Goal: Task Accomplishment & Management: Use online tool/utility

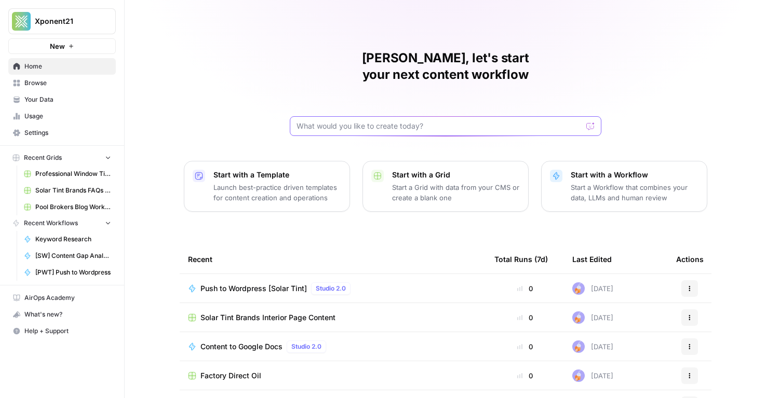
click at [359, 121] on input "text" at bounding box center [439, 126] width 286 height 10
click at [49, 86] on span "Browse" at bounding box center [67, 82] width 87 height 9
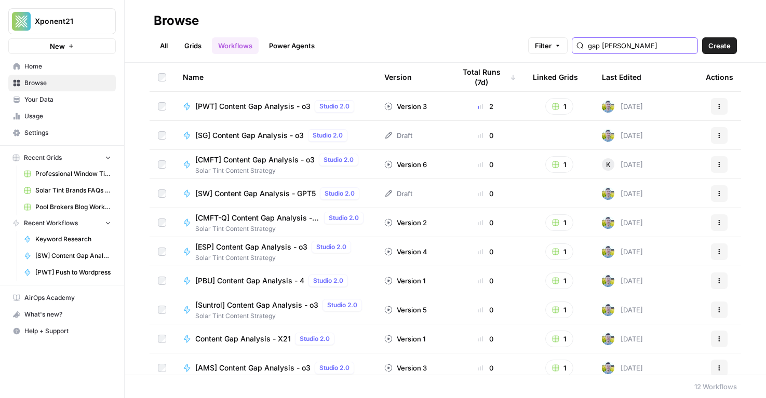
click at [671, 45] on input "gap [PERSON_NAME]" at bounding box center [640, 45] width 105 height 10
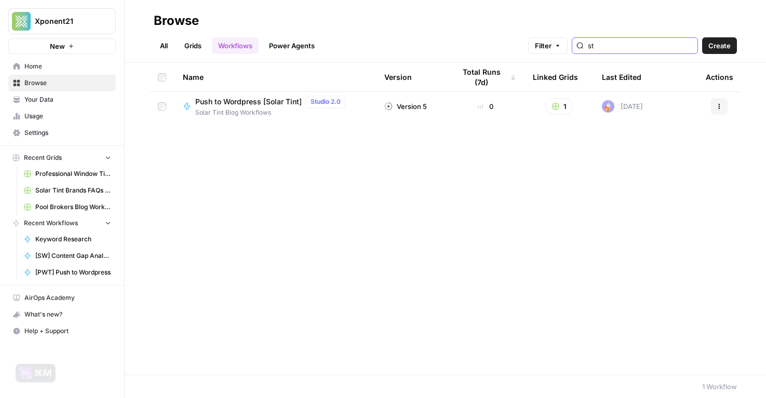
type input "st"
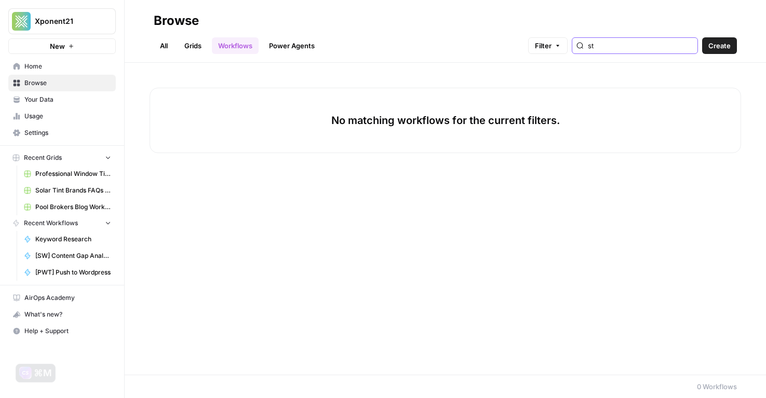
click at [671, 45] on input "st" at bounding box center [640, 45] width 105 height 10
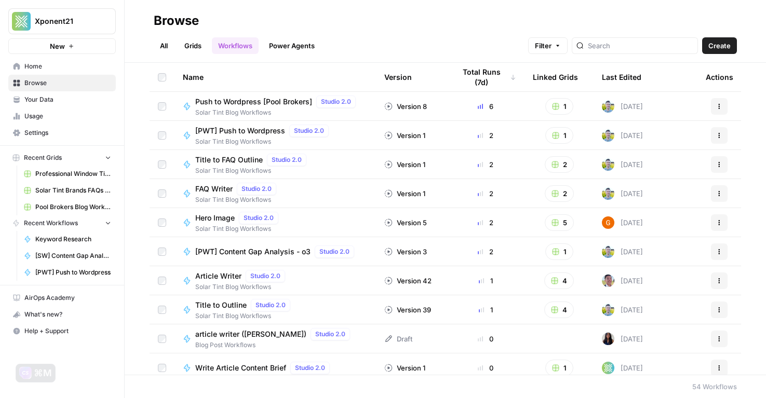
click at [169, 42] on link "All" at bounding box center [164, 45] width 20 height 17
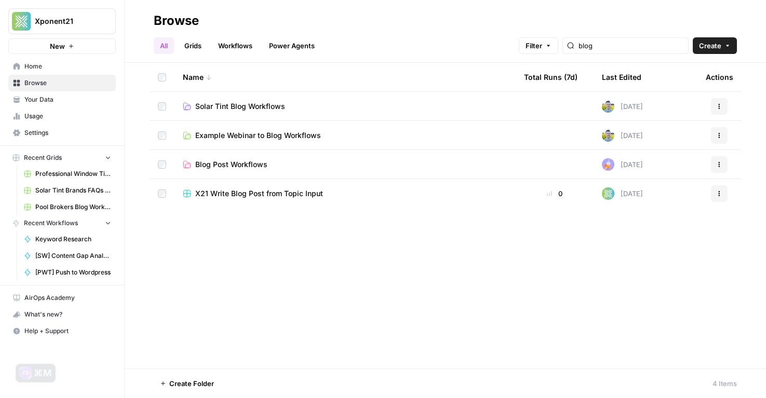
click at [235, 106] on span "Solar Tint Blog Workflows" at bounding box center [240, 106] width 90 height 10
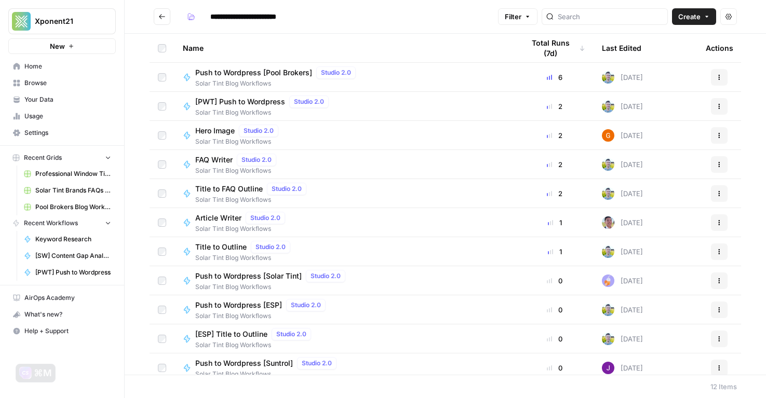
click at [162, 19] on icon "Go back" at bounding box center [161, 16] width 7 height 7
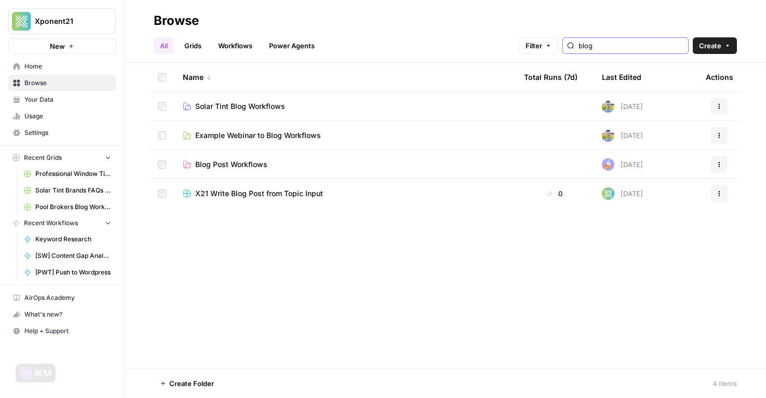
click at [635, 44] on input "blog" at bounding box center [630, 45] width 105 height 10
type input "solar tint"
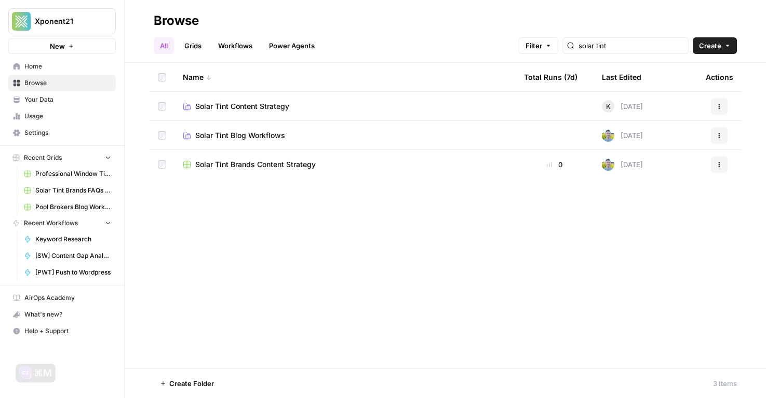
click at [269, 164] on span "Solar Tint Brands Content Strategy" at bounding box center [255, 164] width 120 height 10
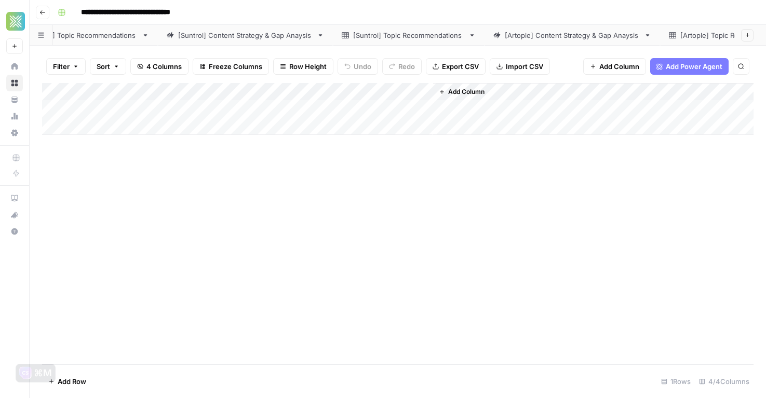
scroll to position [0, 276]
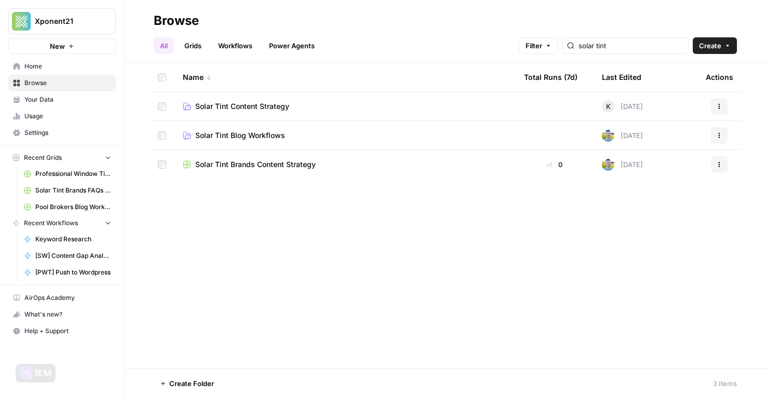
click at [255, 104] on span "Solar Tint Content Strategy" at bounding box center [242, 106] width 94 height 10
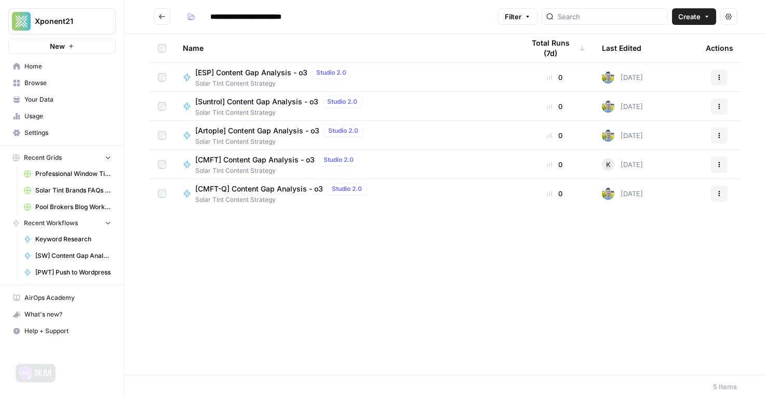
click at [161, 15] on icon "Go back" at bounding box center [161, 16] width 7 height 7
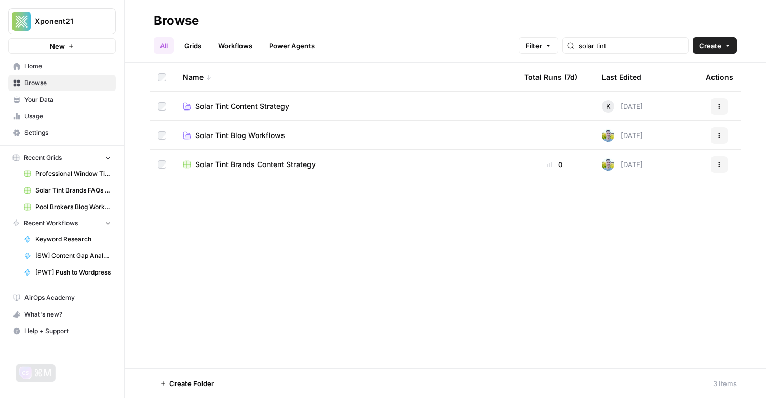
click at [161, 15] on div "Browse" at bounding box center [176, 20] width 45 height 17
click at [627, 48] on input "solar tint" at bounding box center [630, 45] width 105 height 10
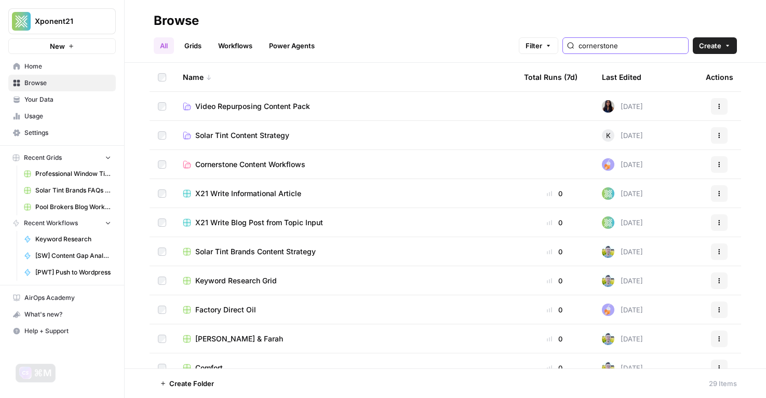
type input "cornerstone"
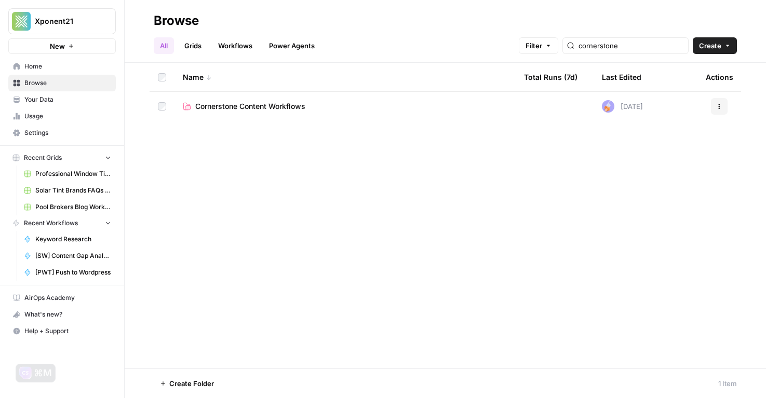
click at [279, 100] on td "Cornerstone Content Workflows" at bounding box center [344, 106] width 341 height 29
click at [259, 115] on td "Cornerstone Content Workflows" at bounding box center [344, 106] width 341 height 29
click at [247, 106] on span "Cornerstone Content Workflows" at bounding box center [250, 106] width 110 height 10
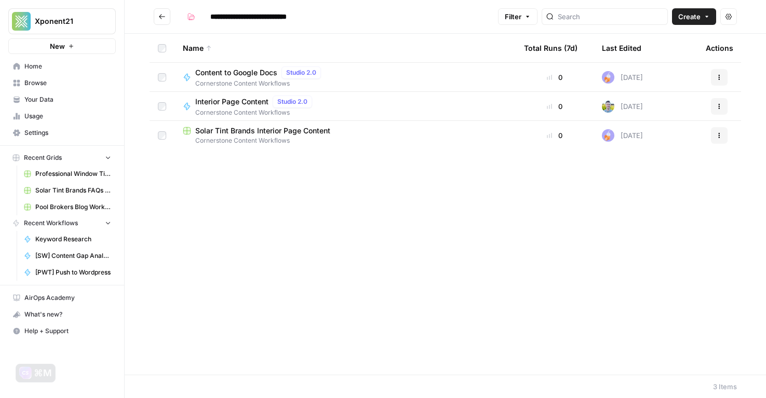
click at [300, 136] on span "Cornerstone Content Workflows" at bounding box center [345, 140] width 325 height 9
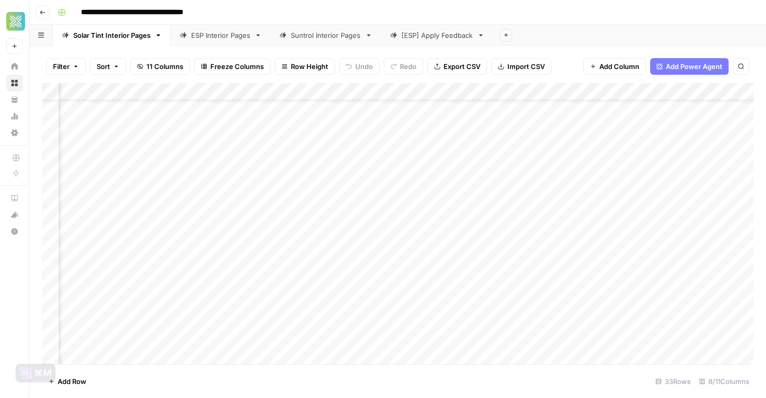
scroll to position [38, 79]
click at [399, 229] on div "Add Column" at bounding box center [397, 223] width 711 height 281
click at [464, 249] on div "Add Column" at bounding box center [397, 223] width 711 height 281
click at [465, 265] on div "Add Column" at bounding box center [397, 223] width 711 height 281
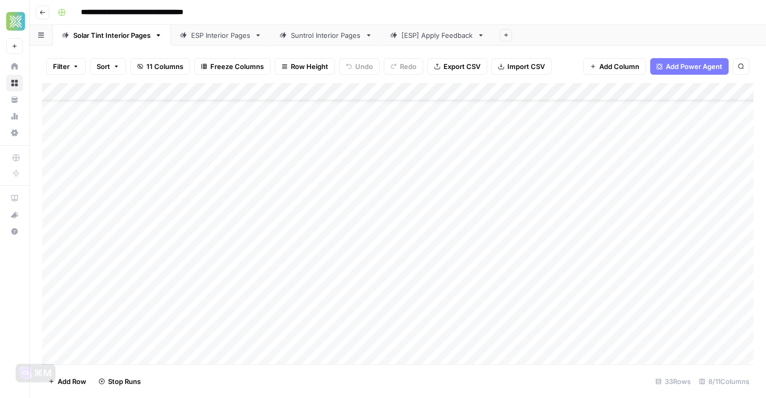
click at [457, 281] on div "Add Column" at bounding box center [397, 223] width 711 height 281
click at [220, 228] on div "Add Column" at bounding box center [397, 223] width 711 height 281
click at [210, 242] on div "Add Column" at bounding box center [397, 223] width 711 height 281
click at [204, 268] on div "Add Column" at bounding box center [397, 223] width 711 height 281
click at [199, 278] on div "Add Column" at bounding box center [397, 223] width 711 height 281
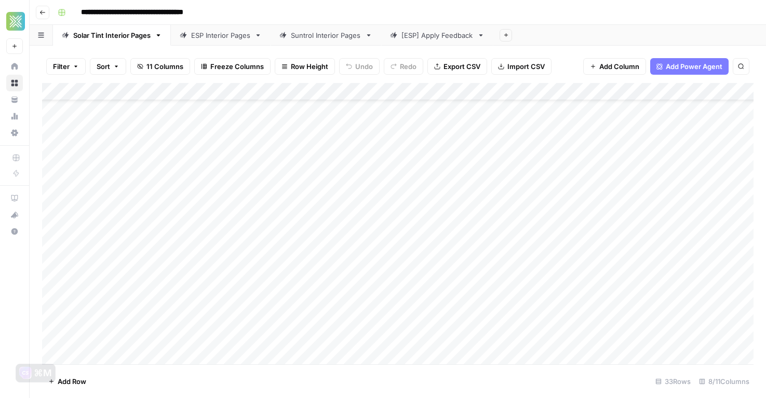
click at [200, 298] on div "Add Column" at bounding box center [397, 223] width 711 height 281
click at [474, 300] on div "Add Column" at bounding box center [397, 223] width 711 height 281
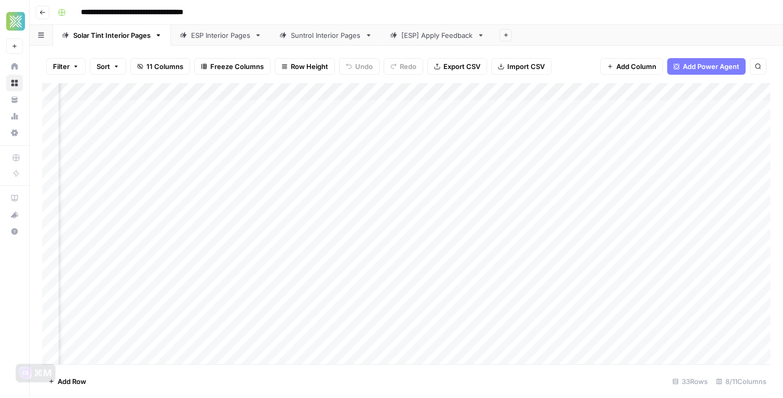
scroll to position [0, 505]
click at [619, 235] on div "Add Column" at bounding box center [406, 223] width 728 height 281
click at [623, 254] on div "Add Column" at bounding box center [406, 223] width 728 height 281
click at [622, 268] on div "Add Column" at bounding box center [406, 223] width 728 height 281
click at [624, 289] on div "Add Column" at bounding box center [406, 223] width 728 height 281
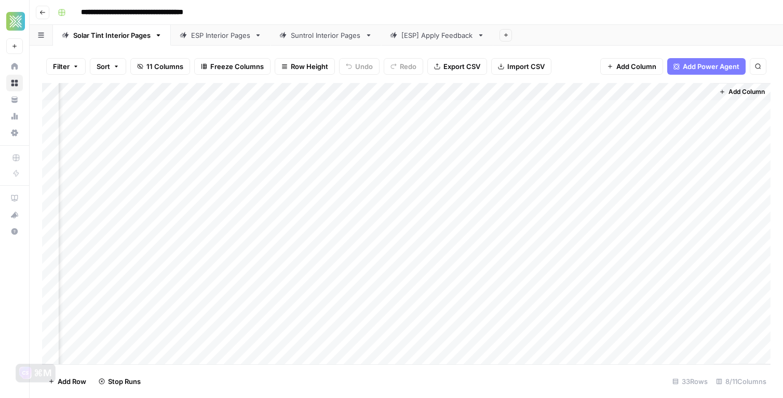
click at [623, 307] on div "Add Column" at bounding box center [406, 223] width 728 height 281
click at [620, 318] on div "Add Column" at bounding box center [406, 223] width 728 height 281
click at [618, 343] on div "Add Column" at bounding box center [406, 223] width 728 height 281
